Goal: Information Seeking & Learning: Learn about a topic

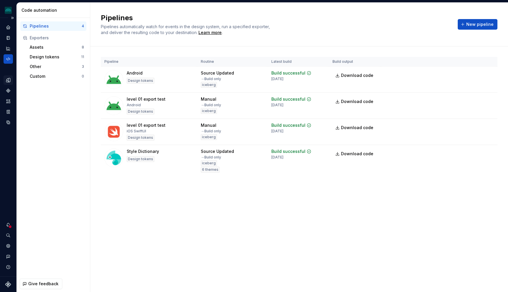
click at [8, 83] on icon "Design tokens" at bounding box center [8, 80] width 5 height 5
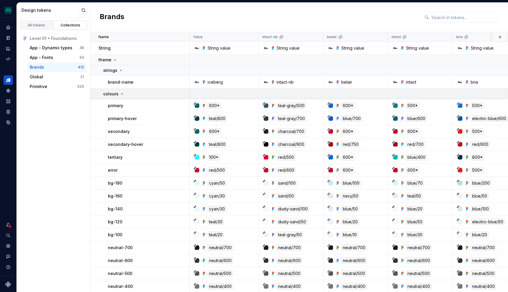
click at [120, 95] on icon at bounding box center [122, 94] width 5 height 5
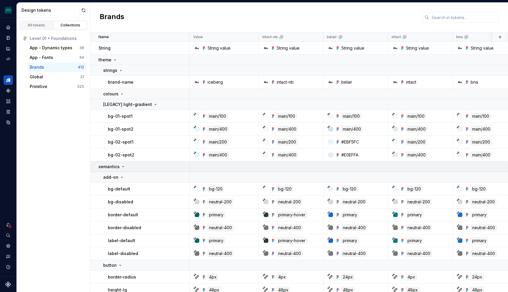
click at [120, 167] on div "semantics" at bounding box center [111, 167] width 27 height 6
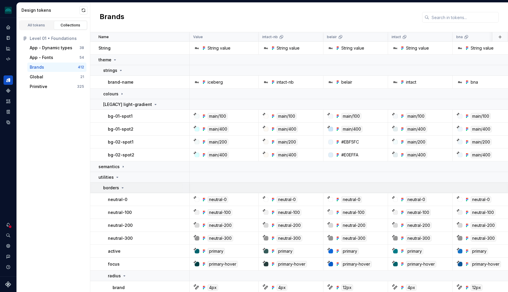
click at [123, 187] on icon at bounding box center [122, 188] width 5 height 5
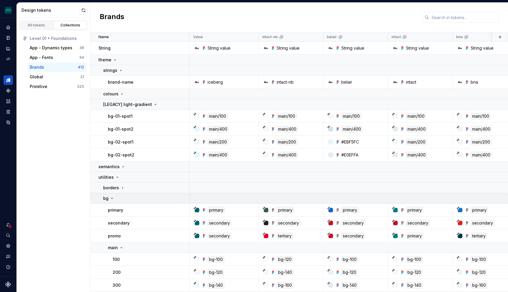
click at [121, 201] on div "bg" at bounding box center [146, 199] width 86 height 6
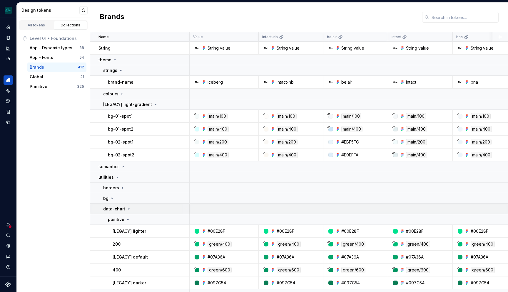
click at [120, 208] on p "data-chart" at bounding box center [114, 209] width 22 height 6
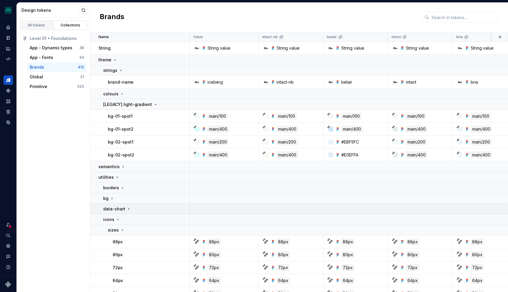
click at [122, 210] on p "data-chart" at bounding box center [114, 209] width 22 height 6
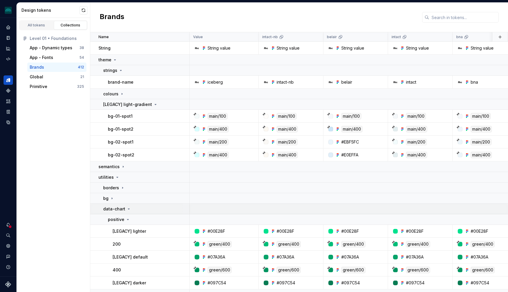
click at [123, 210] on p "data-chart" at bounding box center [114, 209] width 22 height 6
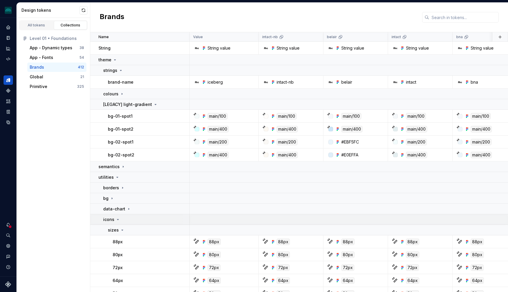
click at [122, 220] on div "icons" at bounding box center [146, 220] width 86 height 6
click at [130, 235] on td "spacing" at bounding box center [139, 230] width 99 height 11
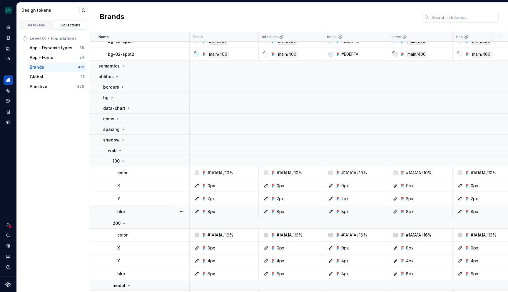
scroll to position [202, 0]
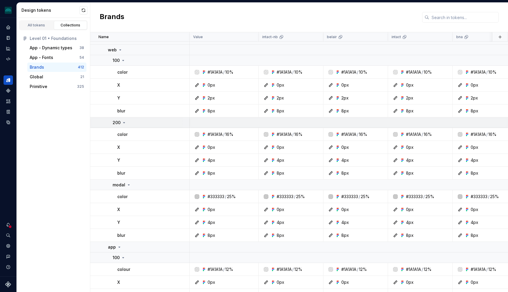
click at [122, 126] on td "200" at bounding box center [139, 123] width 99 height 11
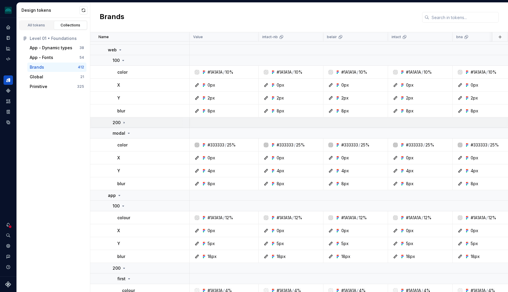
click at [124, 123] on icon at bounding box center [124, 123] width 5 height 5
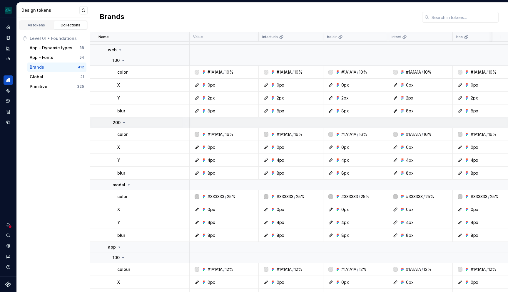
click at [124, 123] on icon at bounding box center [124, 123] width 5 height 5
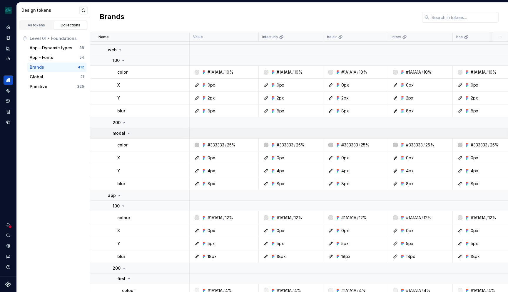
click at [123, 134] on p "modal" at bounding box center [119, 134] width 13 height 6
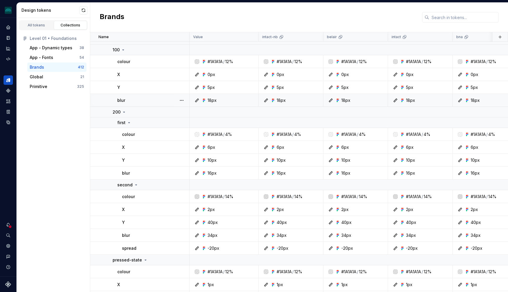
scroll to position [293, 0]
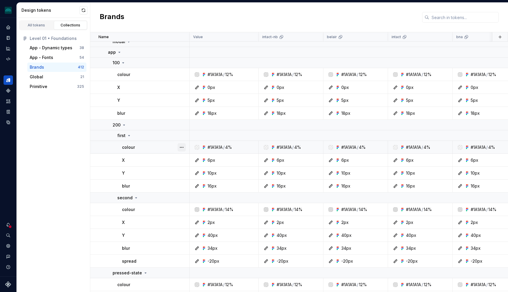
click at [183, 148] on button "button" at bounding box center [182, 147] width 8 height 8
click at [155, 146] on html "iceberg GD Design system data Design tokens All tokens Collections Level 01 • F…" at bounding box center [254, 146] width 508 height 292
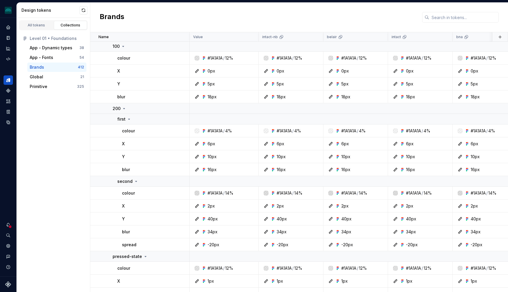
scroll to position [261, 0]
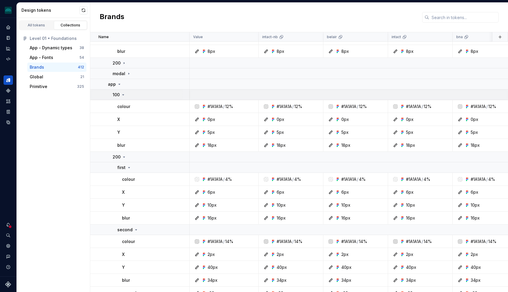
click at [123, 98] on div "100" at bounding box center [119, 95] width 13 height 6
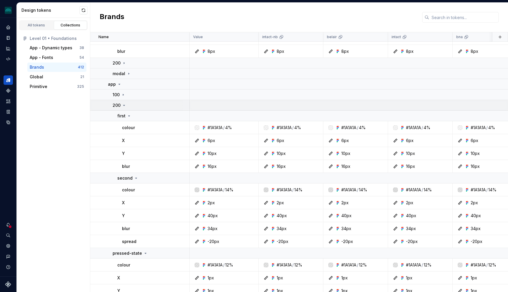
scroll to position [278, 0]
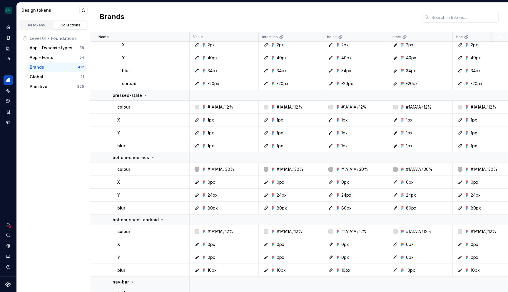
scroll to position [295, 0]
